Goal: Information Seeking & Learning: Learn about a topic

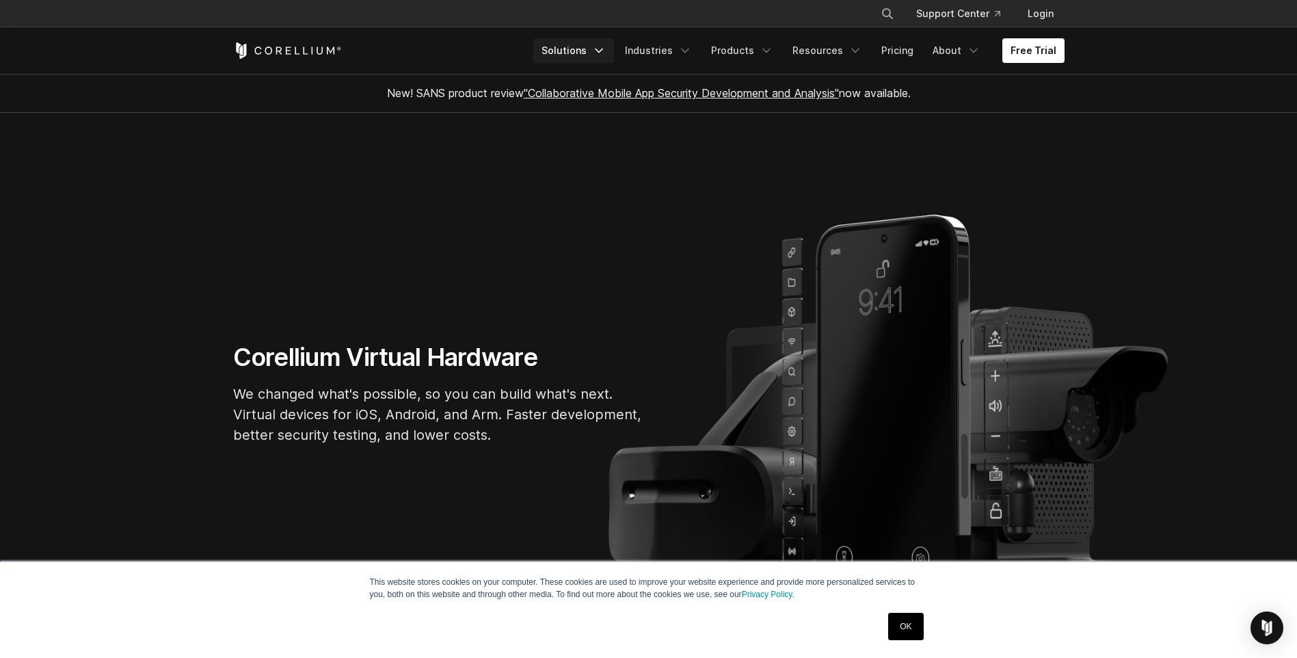
click at [606, 49] on icon "Navigation Menu" at bounding box center [599, 51] width 14 height 14
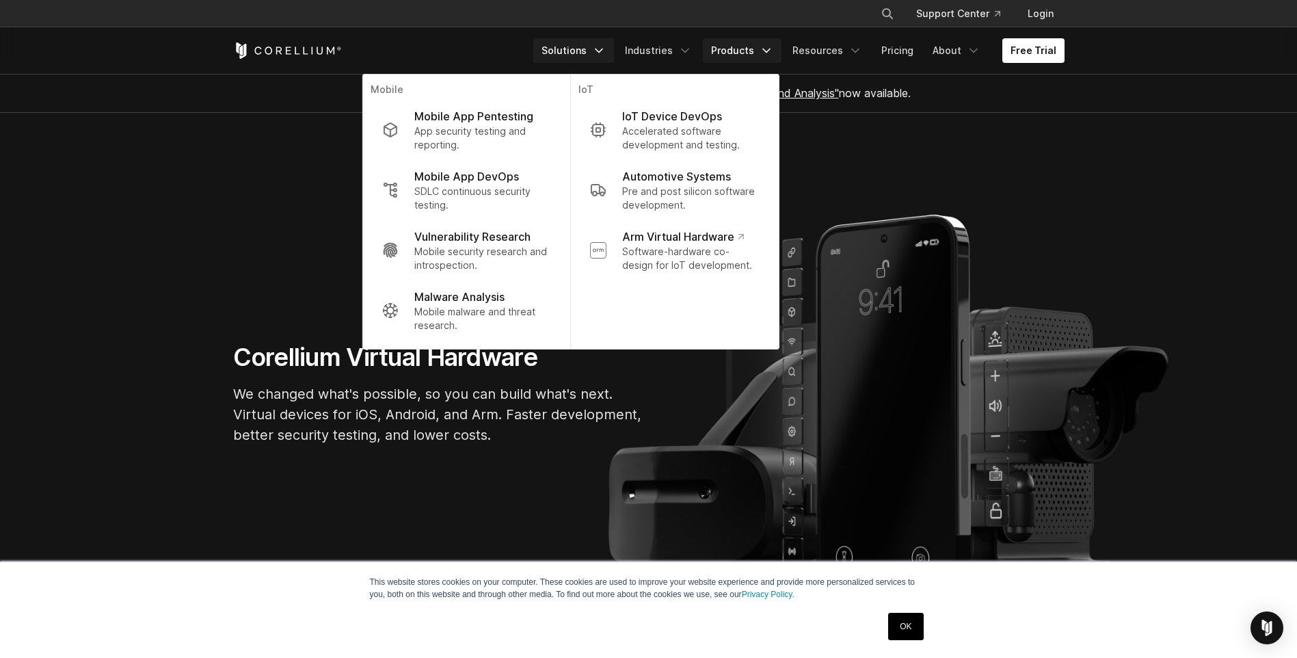
click at [759, 45] on link "Products" at bounding box center [742, 50] width 79 height 25
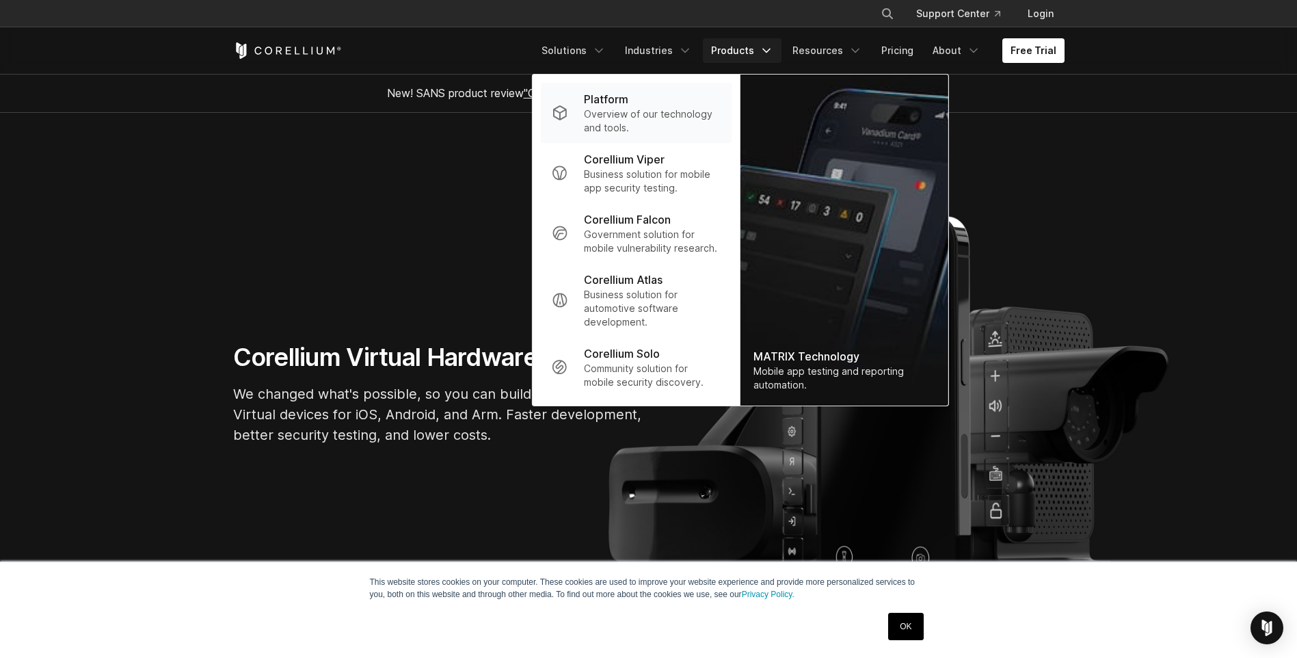
click at [623, 109] on p "Overview of our technology and tools." at bounding box center [652, 120] width 136 height 27
